Goal: Obtain resource: Obtain resource

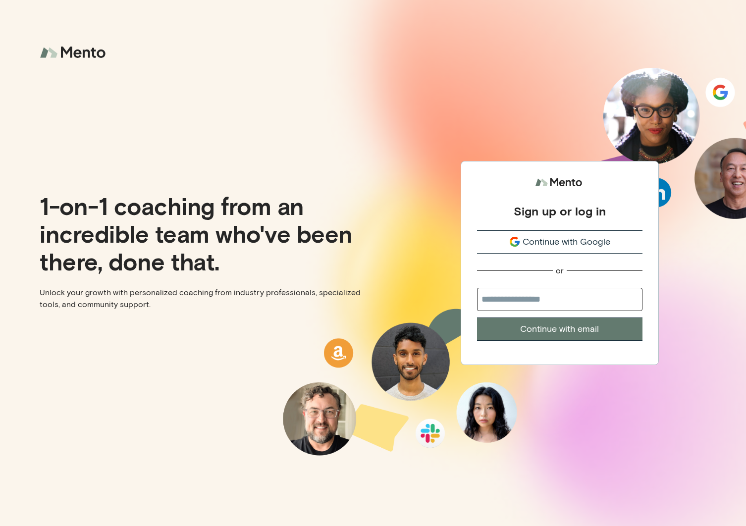
click at [507, 237] on div "Continue with Google" at bounding box center [559, 241] width 165 height 13
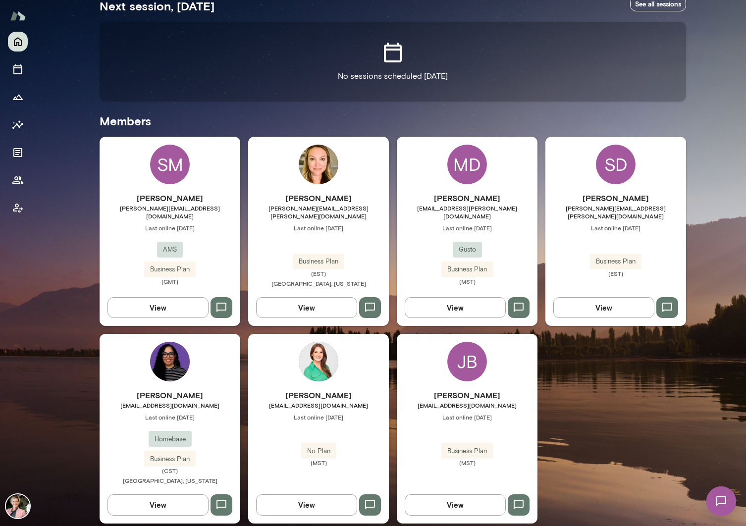
scroll to position [197, 0]
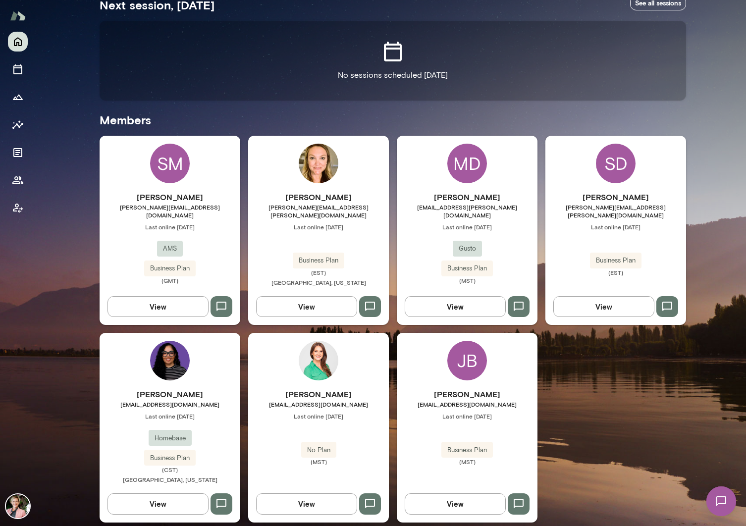
click at [456, 498] on button "View" at bounding box center [455, 503] width 101 height 21
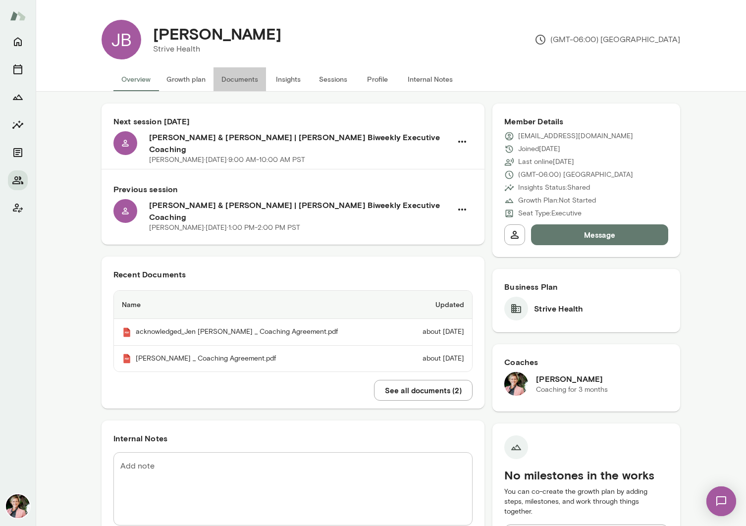
click at [227, 77] on button "Documents" at bounding box center [239, 79] width 52 height 24
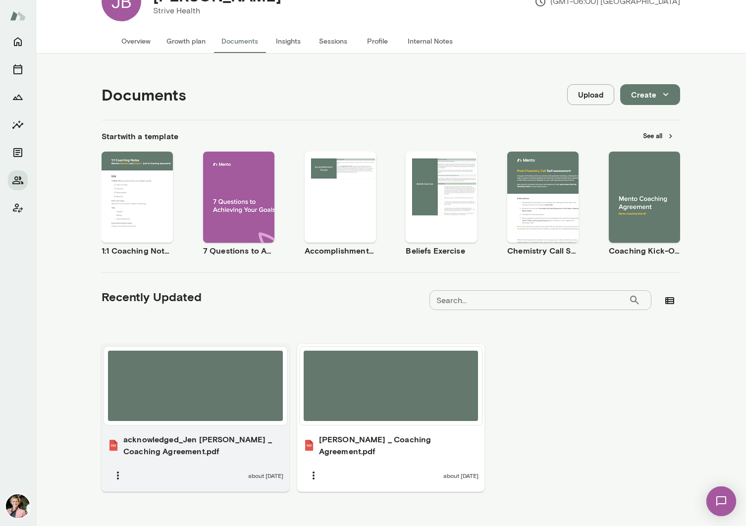
scroll to position [51, 0]
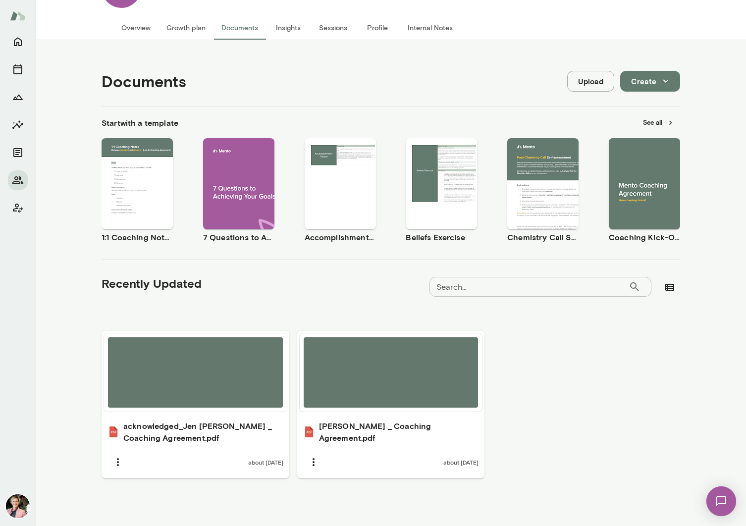
click at [651, 126] on button "See all" at bounding box center [658, 122] width 43 height 15
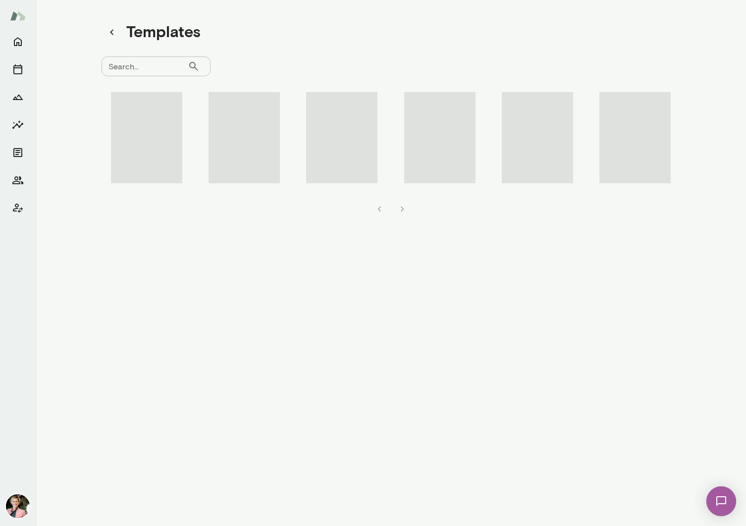
scroll to position [8, 0]
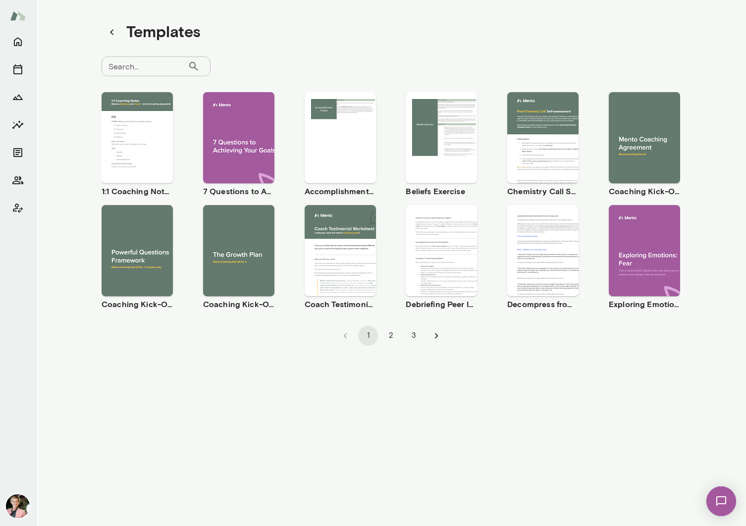
click at [137, 280] on div "Use template Preview" at bounding box center [136, 250] width 71 height 91
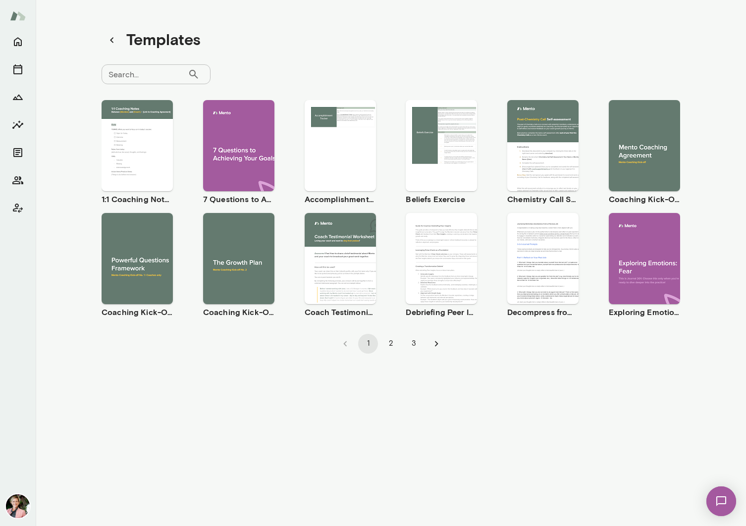
click at [432, 185] on div "Use template Preview" at bounding box center [440, 145] width 71 height 91
click at [388, 344] on button "2" at bounding box center [391, 344] width 20 height 20
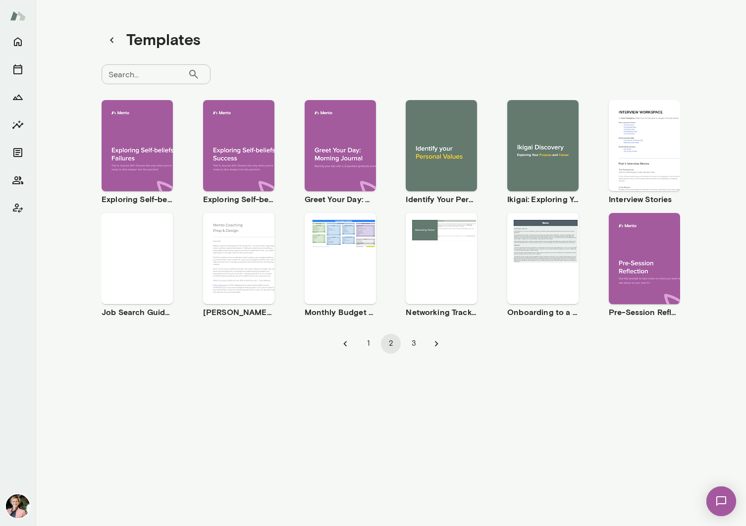
click at [411, 343] on button "3" at bounding box center [414, 344] width 20 height 20
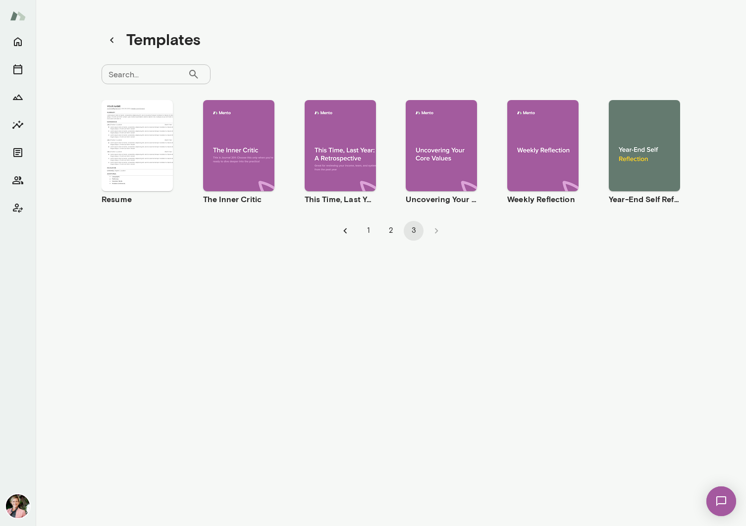
click at [429, 151] on button "Preview" at bounding box center [440, 154] width 63 height 13
